Goal: Task Accomplishment & Management: Use online tool/utility

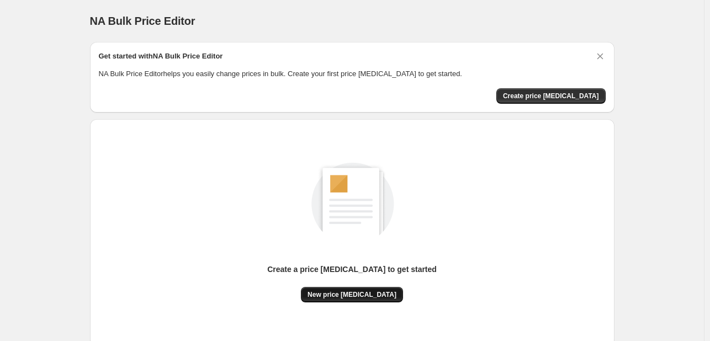
click at [364, 296] on span "New price [MEDICAL_DATA]" at bounding box center [351, 294] width 89 height 9
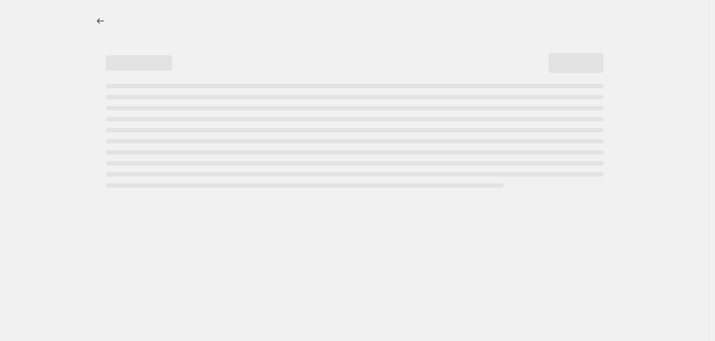
select select "percentage"
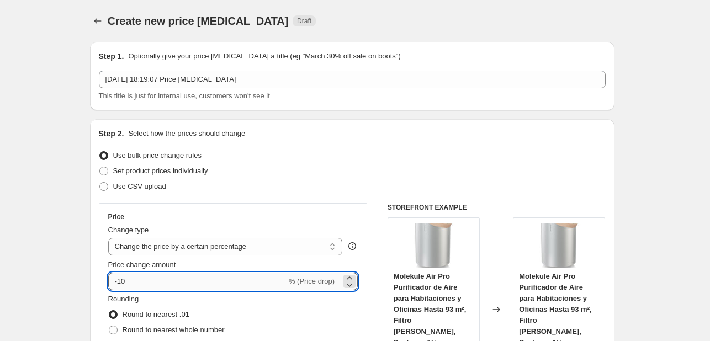
click at [186, 285] on input "-10" at bounding box center [197, 282] width 178 height 18
type input "-1"
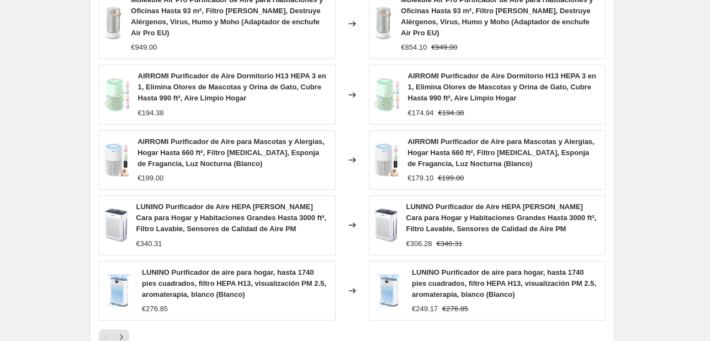
scroll to position [845, 0]
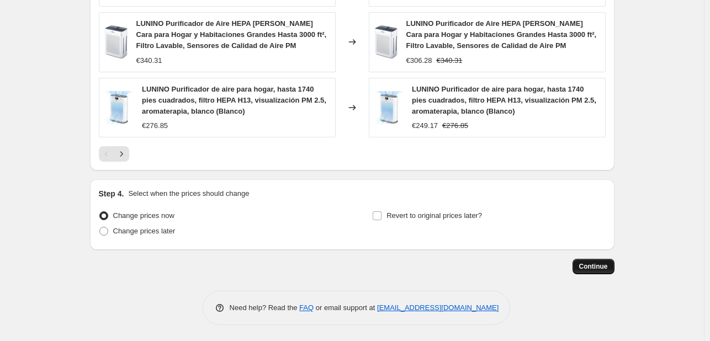
type input "-25"
click at [606, 270] on button "Continue" at bounding box center [593, 266] width 42 height 15
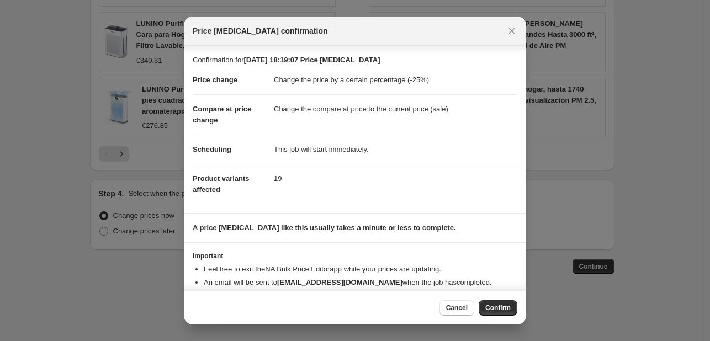
scroll to position [21, 0]
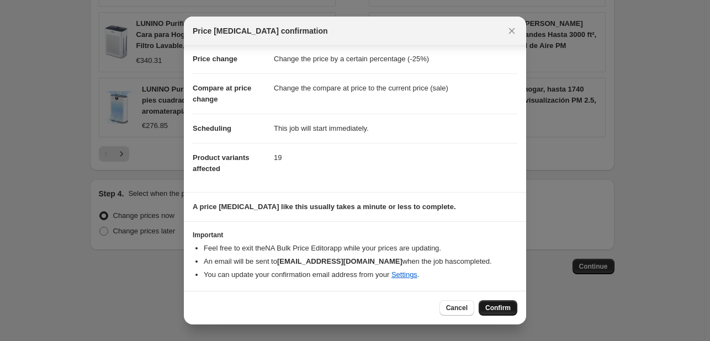
click at [501, 305] on span "Confirm" at bounding box center [497, 308] width 25 height 9
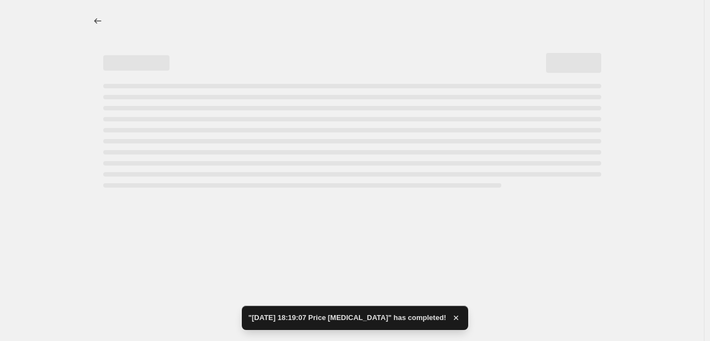
select select "percentage"
